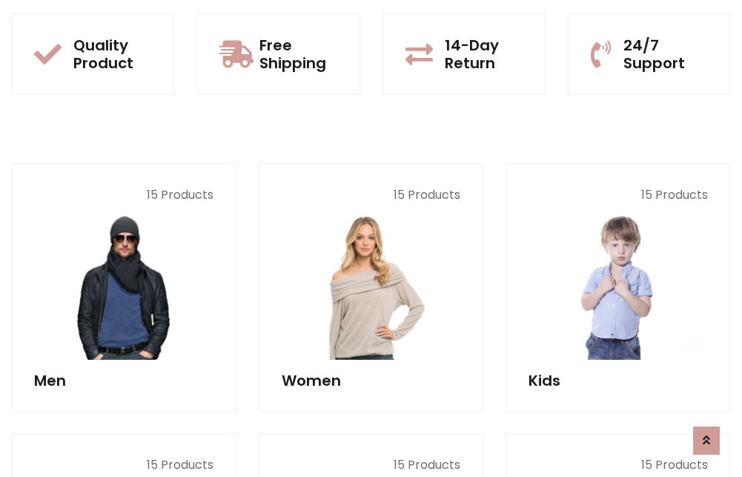
scroll to position [1284, 0]
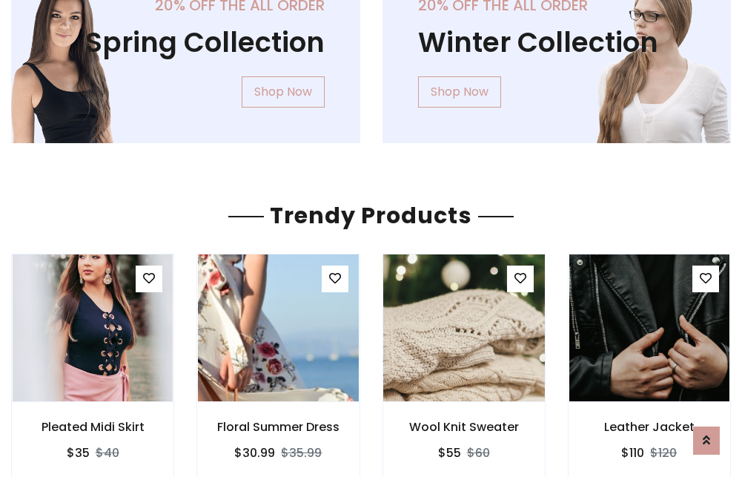
click at [463, 328] on img at bounding box center [464, 328] width 193 height 356
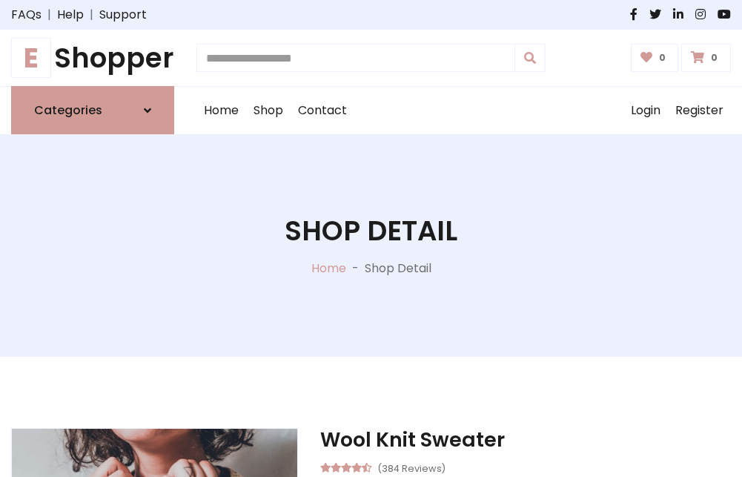
click at [93, 58] on h1 "E Shopper" at bounding box center [92, 58] width 163 height 33
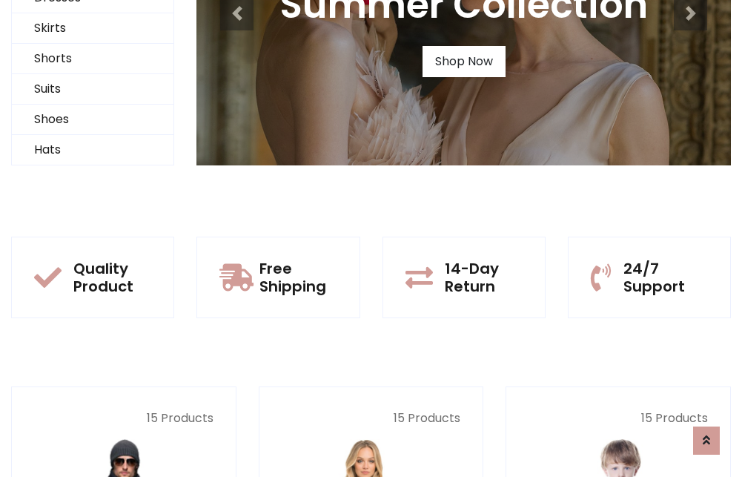
scroll to position [143, 0]
